Goal: Information Seeking & Learning: Learn about a topic

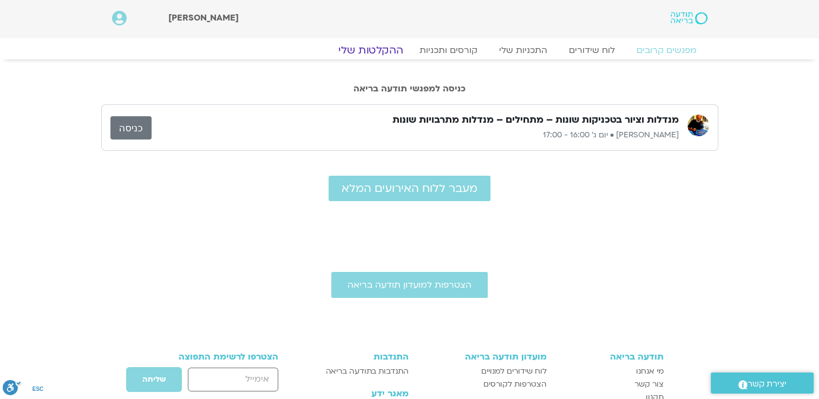
click at [373, 48] on link "ההקלטות שלי" at bounding box center [370, 50] width 91 height 13
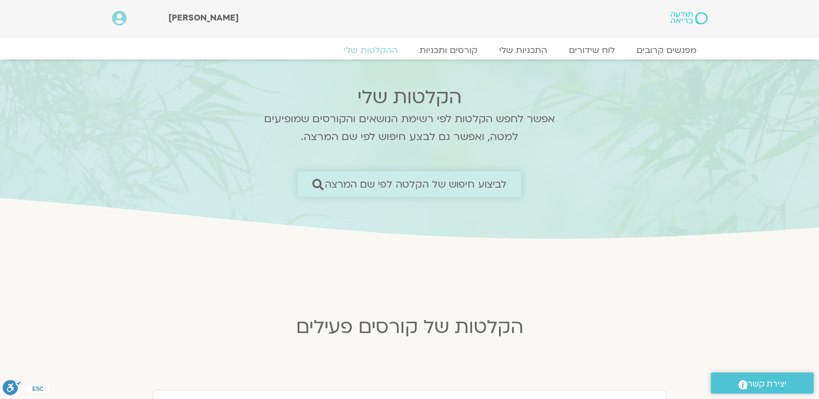
click at [458, 183] on span "לביצוע חיפוש של הקלטה לפי שם המרצה" at bounding box center [416, 184] width 182 height 11
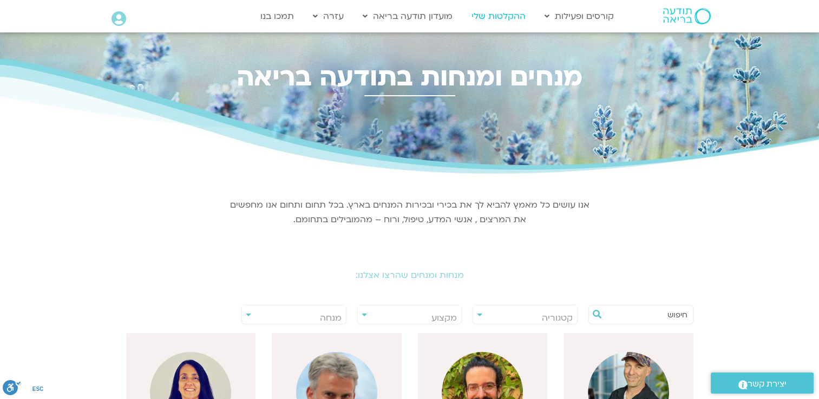
click at [501, 17] on link "ההקלטות שלי" at bounding box center [498, 16] width 65 height 21
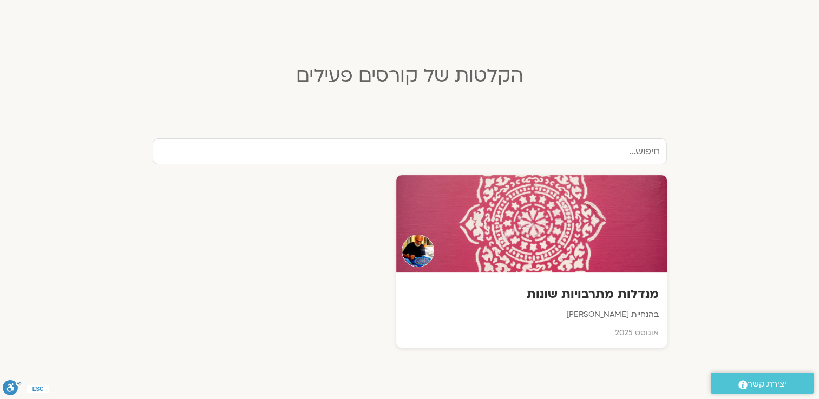
scroll to position [271, 0]
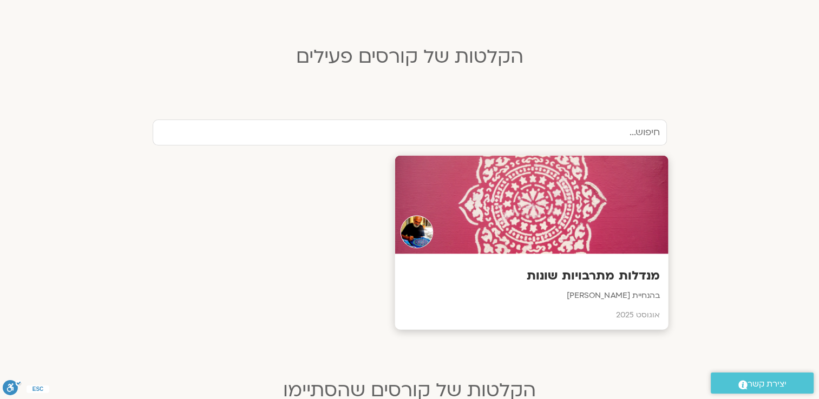
click at [541, 200] on div at bounding box center [531, 205] width 273 height 98
